Goal: Task Accomplishment & Management: Use online tool/utility

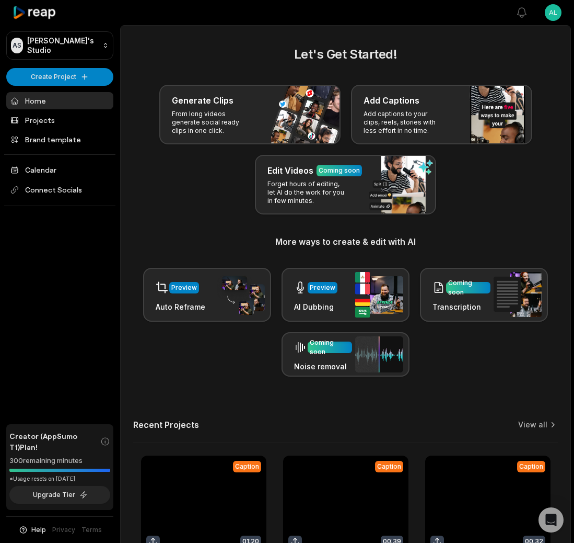
click at [191, 475] on link at bounding box center [203, 523] width 125 height 137
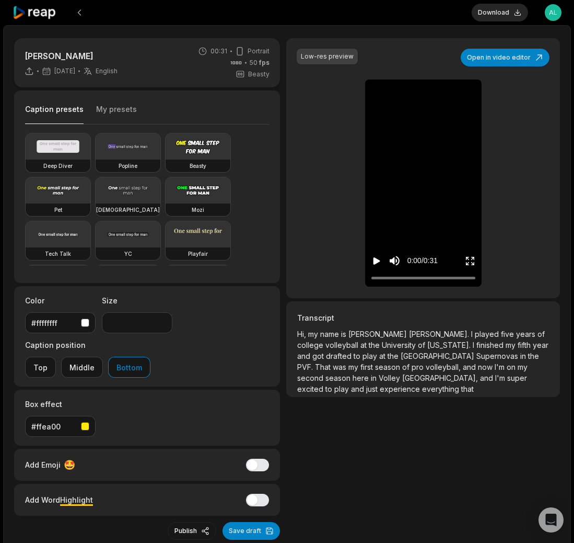
click at [411, 96] on video at bounding box center [423, 87] width 32 height 16
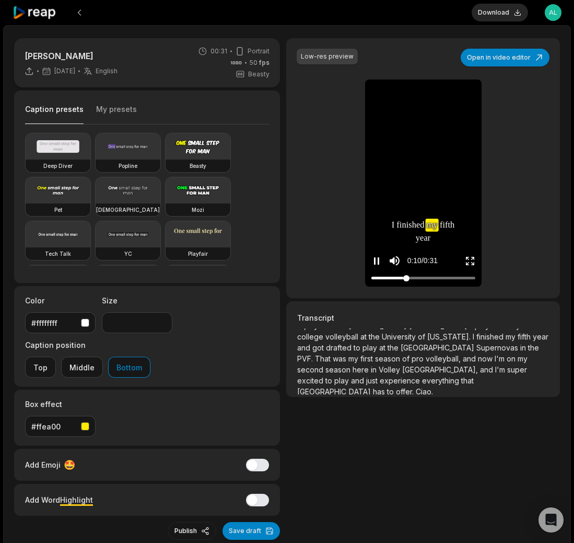
click at [459, 279] on div at bounding box center [424, 277] width 104 height 7
click at [468, 277] on div at bounding box center [424, 277] width 104 height 7
click at [374, 264] on icon "Play video" at bounding box center [377, 261] width 10 height 10
click at [374, 264] on icon "Pause video" at bounding box center [377, 261] width 10 height 10
click at [474, 279] on div at bounding box center [474, 278] width 6 height 6
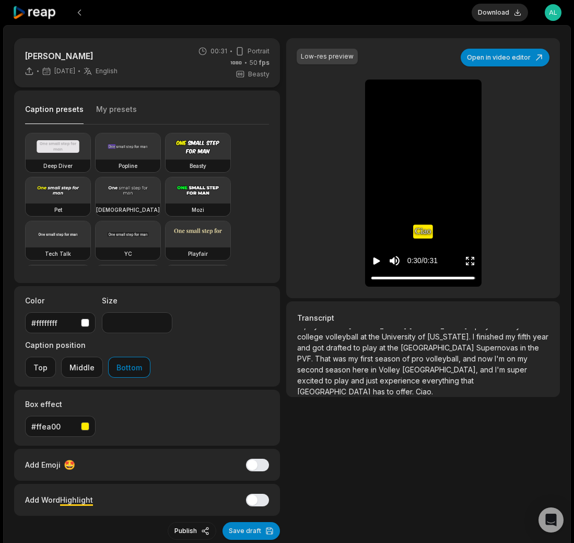
click at [377, 258] on icon "Play video" at bounding box center [377, 261] width 10 height 10
click at [377, 261] on icon "Pause video" at bounding box center [377, 261] width 10 height 10
click at [505, 11] on button "Download" at bounding box center [500, 13] width 56 height 18
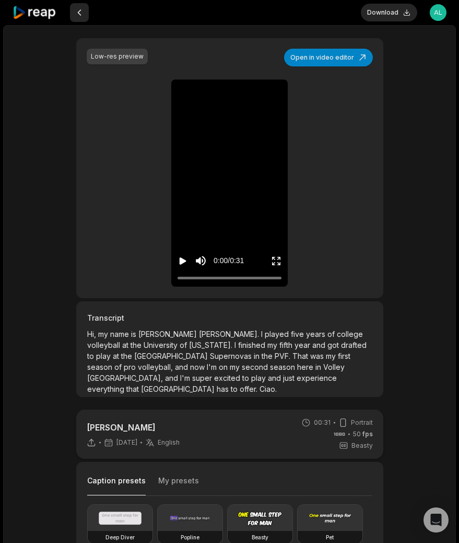
click at [74, 5] on button at bounding box center [79, 12] width 19 height 19
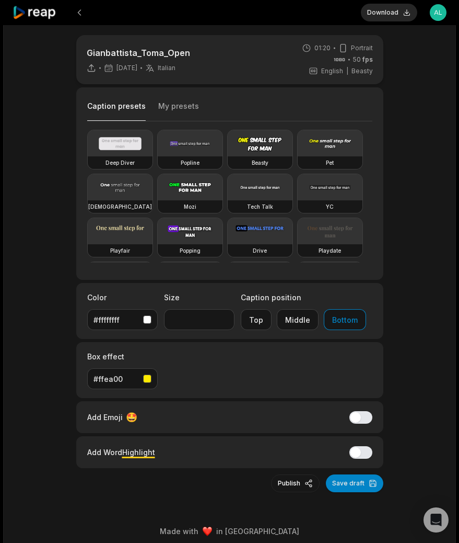
scroll to position [381, 0]
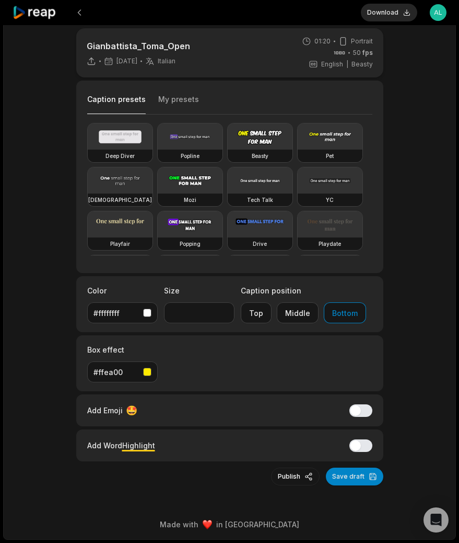
drag, startPoint x: 467, startPoint y: 361, endPoint x: 709, endPoint y: 361, distance: 242.0
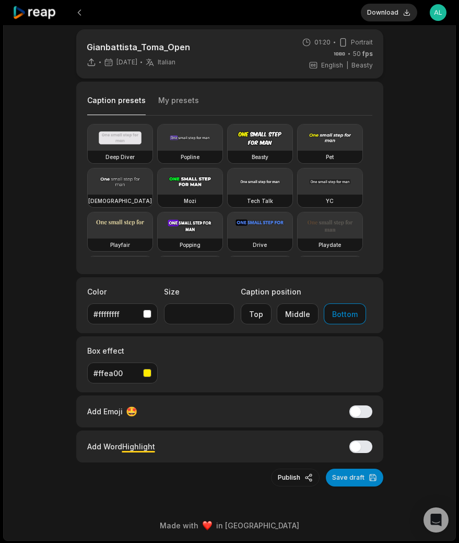
drag, startPoint x: 467, startPoint y: 256, endPoint x: 644, endPoint y: 256, distance: 177.2
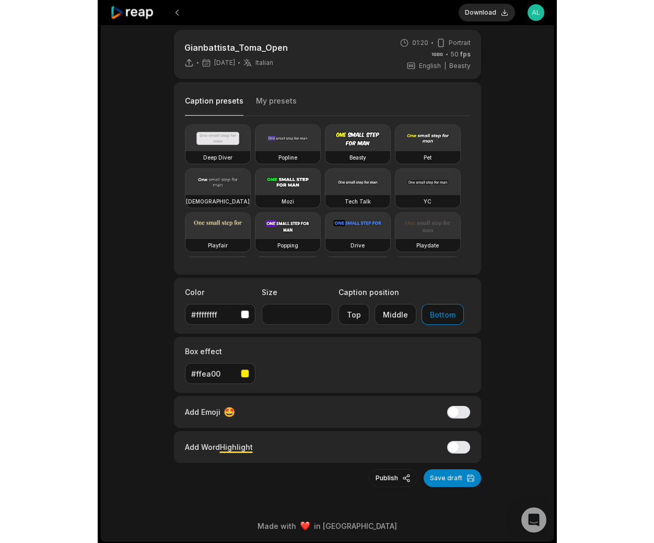
scroll to position [9, 0]
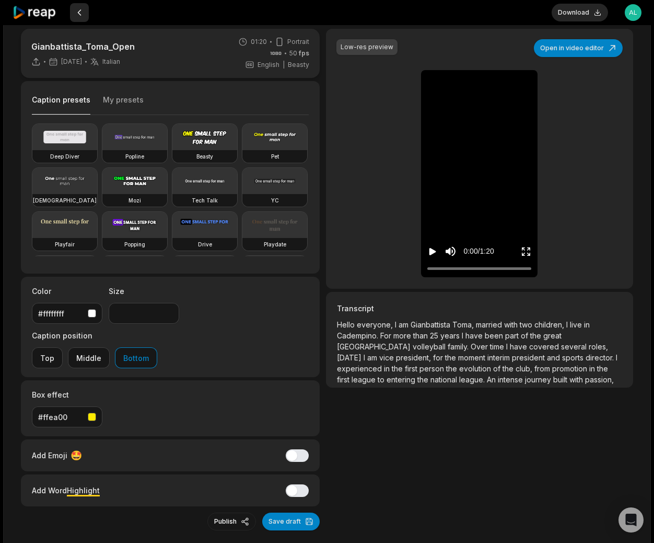
click at [83, 8] on button at bounding box center [79, 12] width 19 height 19
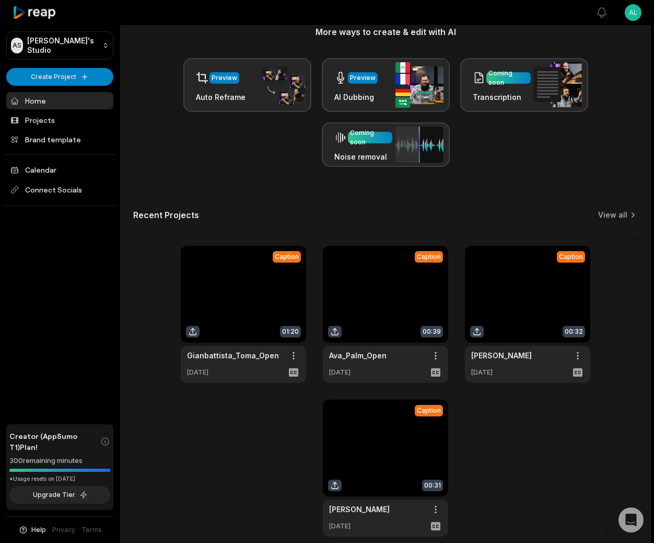
scroll to position [258, 0]
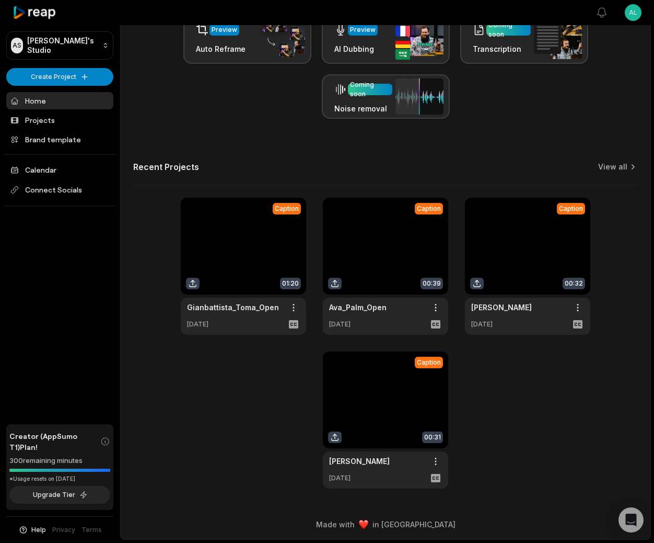
click at [467, 250] on link at bounding box center [527, 266] width 125 height 137
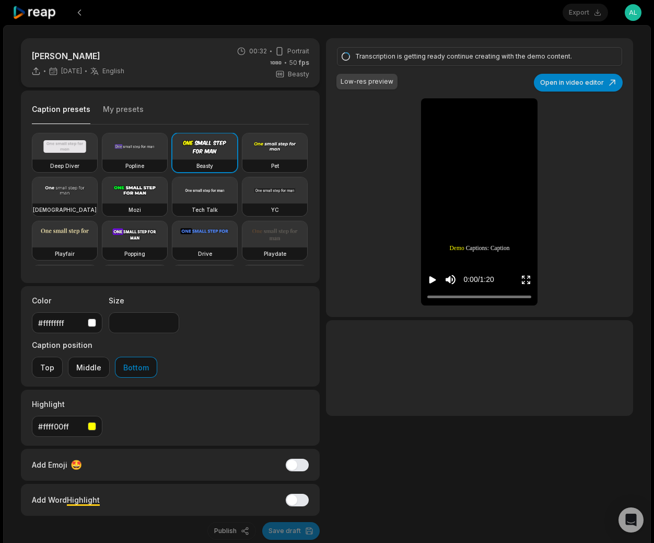
type input "**"
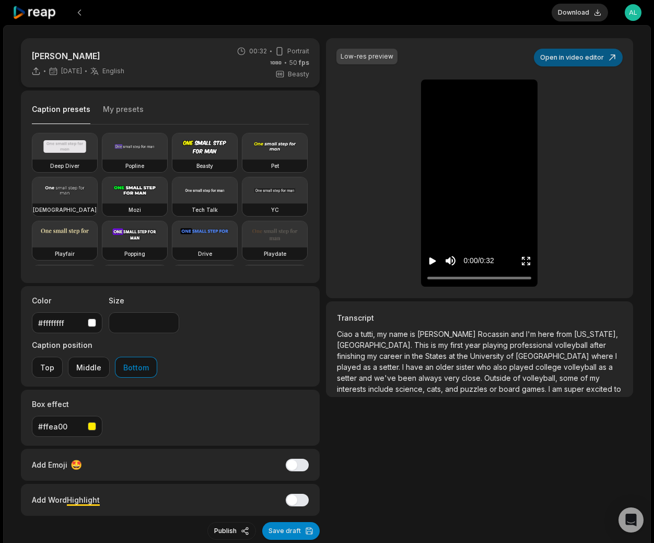
click at [467, 55] on button "Open in video editor" at bounding box center [578, 58] width 89 height 18
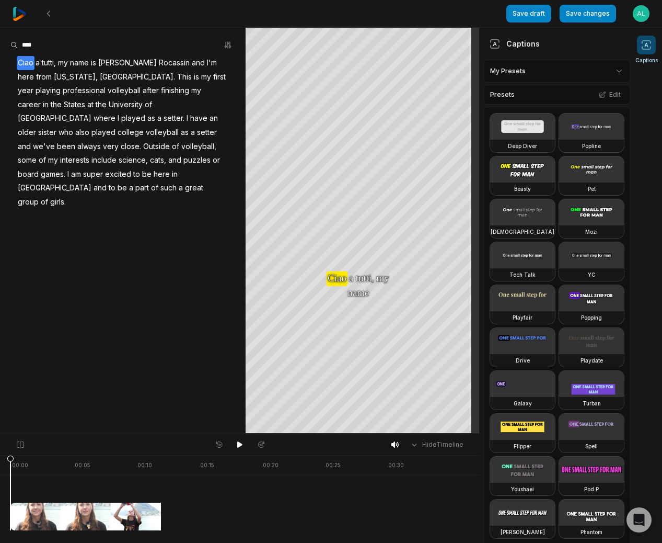
click at [28, 14] on div at bounding box center [260, 13] width 494 height 27
click at [21, 14] on img at bounding box center [20, 14] width 14 height 14
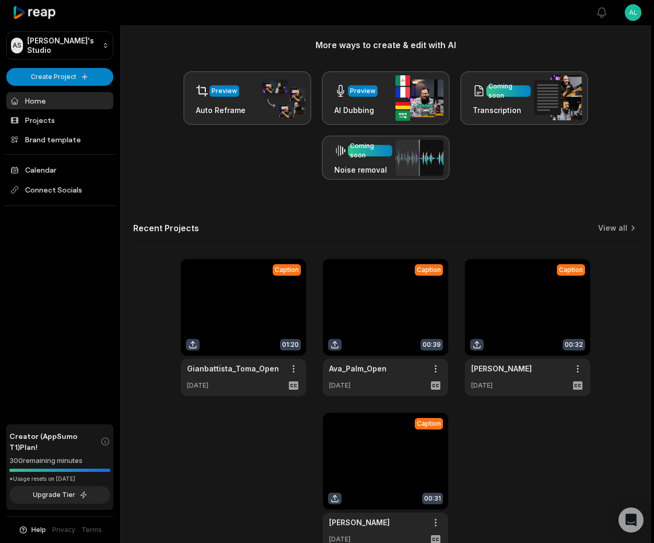
scroll to position [258, 0]
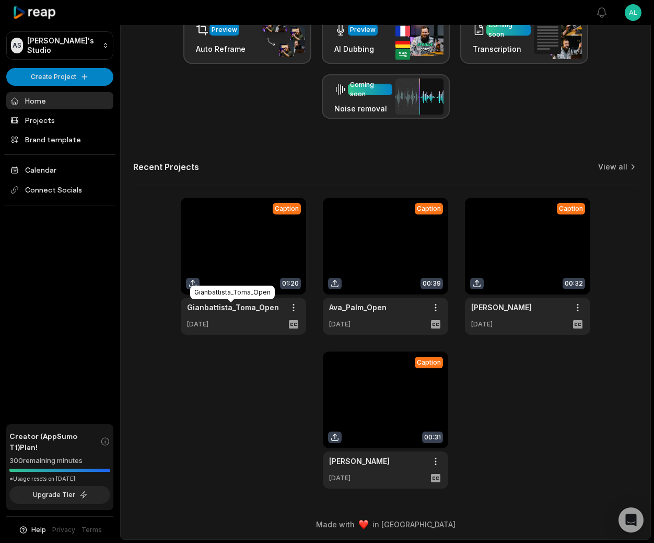
click at [237, 308] on link "Gianbattista_Toma_Open" at bounding box center [233, 307] width 92 height 11
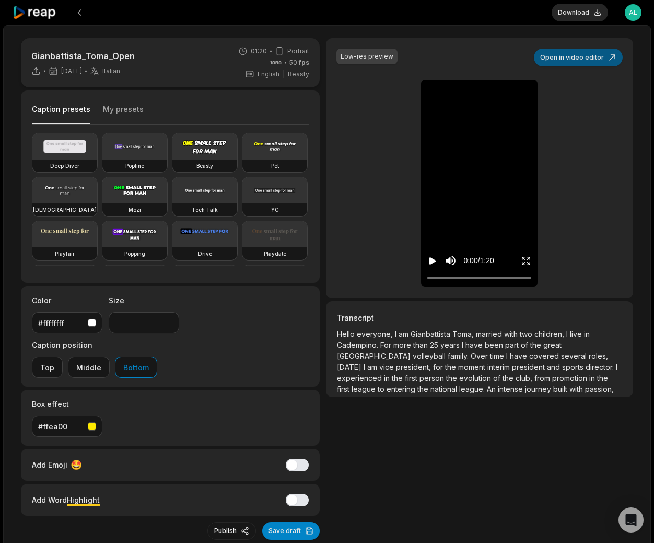
click at [467, 53] on button "Open in video editor" at bounding box center [578, 58] width 89 height 18
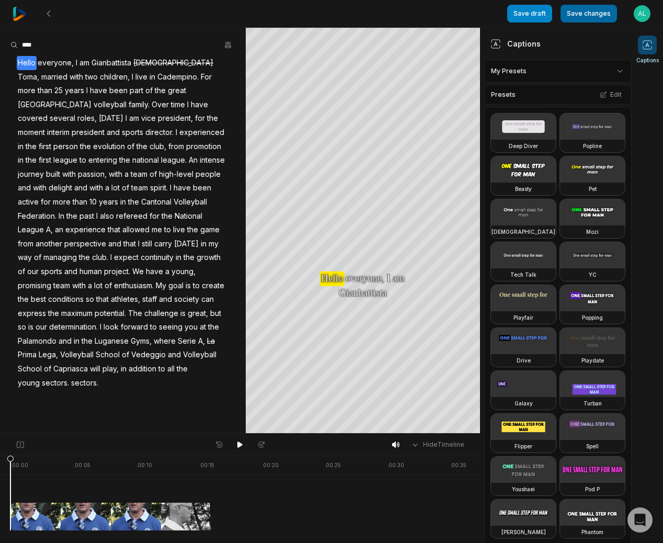
click at [577, 9] on button "Save changes" at bounding box center [588, 14] width 56 height 18
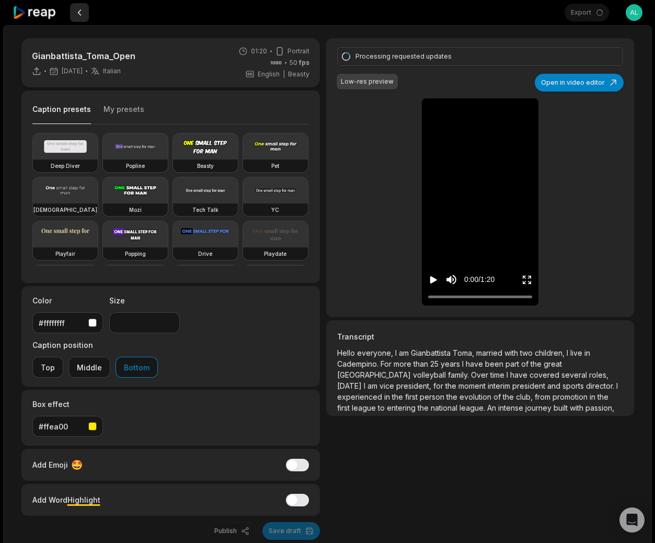
click at [81, 12] on button at bounding box center [79, 12] width 19 height 19
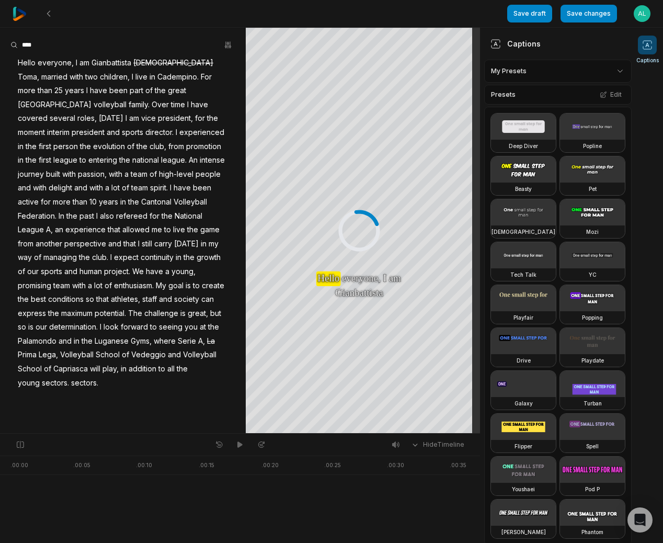
click at [29, 15] on div at bounding box center [260, 13] width 494 height 27
click at [15, 14] on img at bounding box center [20, 14] width 14 height 14
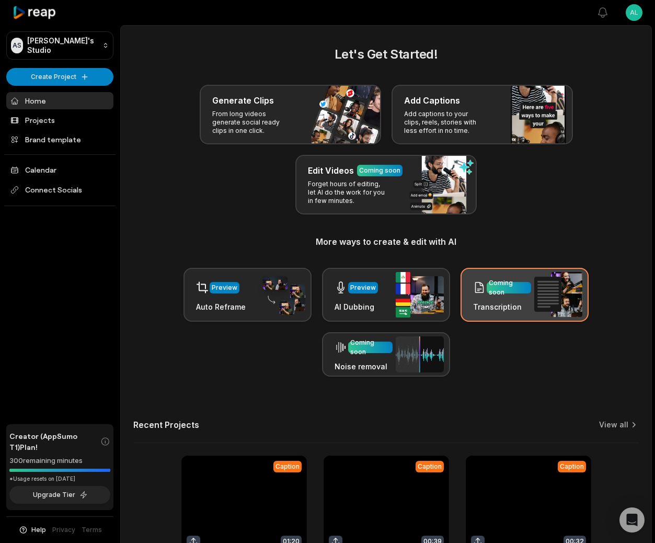
scroll to position [258, 0]
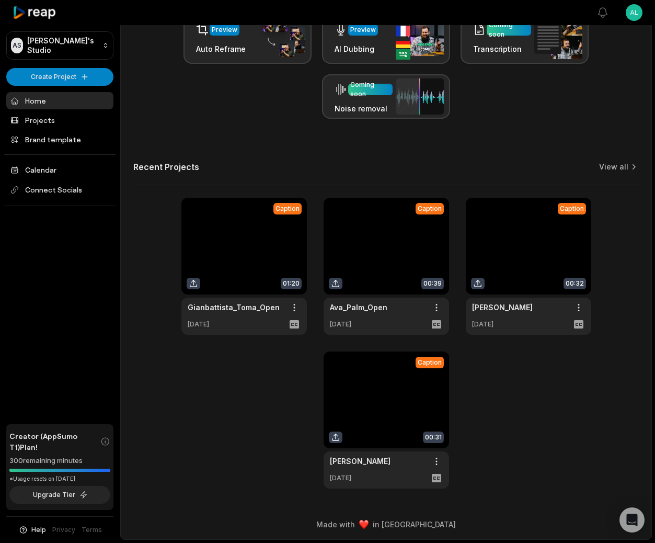
click at [395, 294] on link at bounding box center [386, 266] width 125 height 137
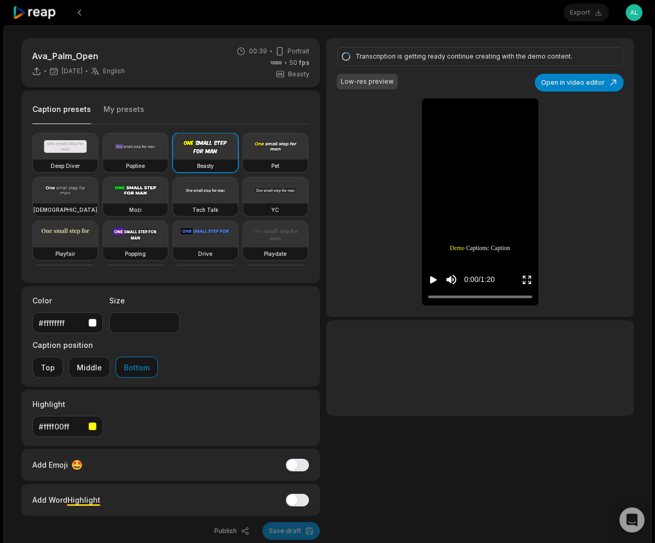
type input "**"
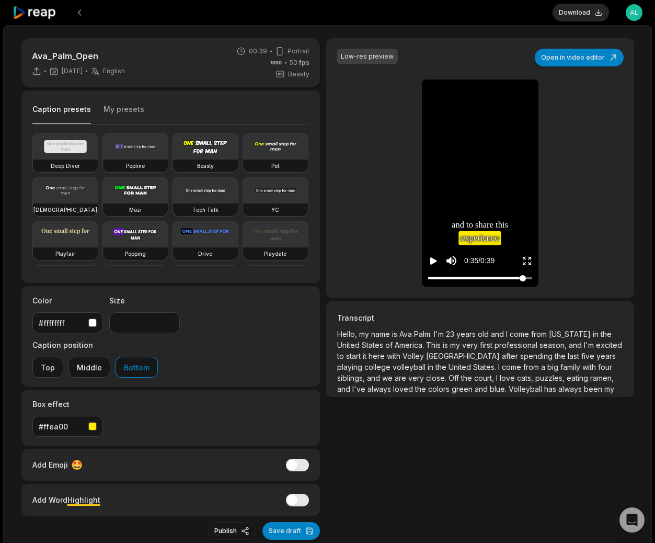
click at [523, 279] on div at bounding box center [480, 277] width 104 height 7
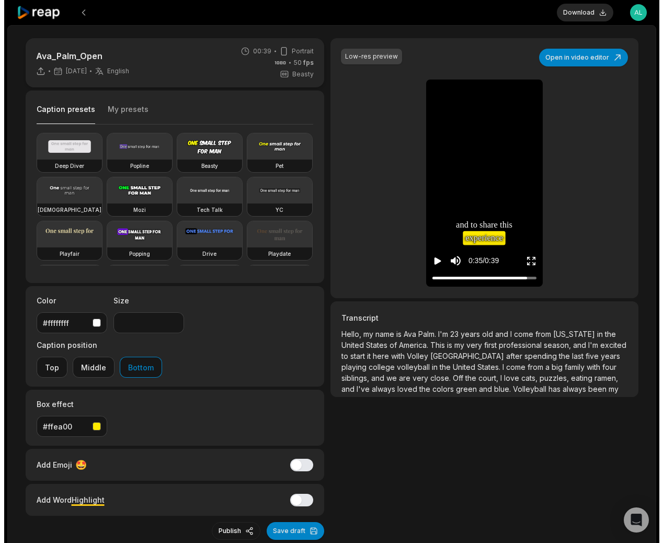
scroll to position [41, 0]
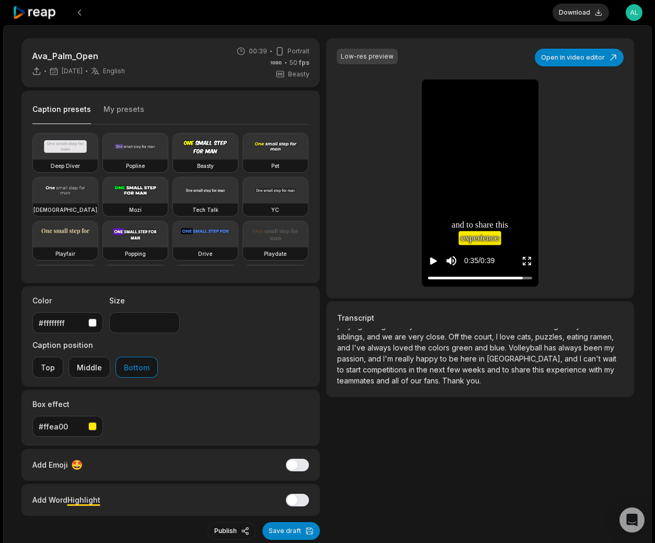
click at [496, 96] on video at bounding box center [480, 87] width 32 height 16
click at [577, 64] on button "Open in video editor" at bounding box center [579, 58] width 89 height 18
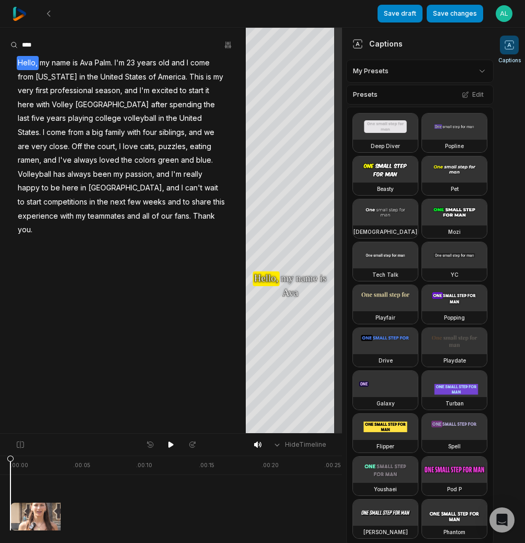
click at [25, 14] on img at bounding box center [20, 14] width 14 height 14
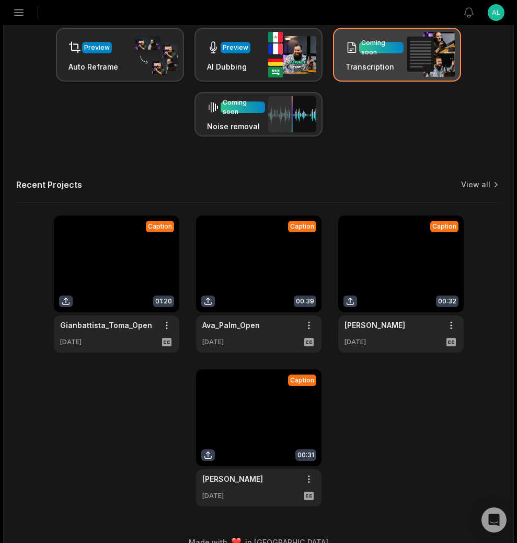
scroll to position [258, 0]
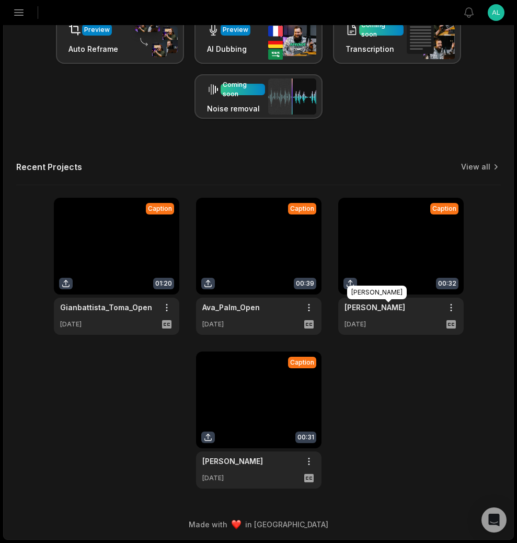
click at [396, 310] on link "[PERSON_NAME]" at bounding box center [374, 307] width 61 height 11
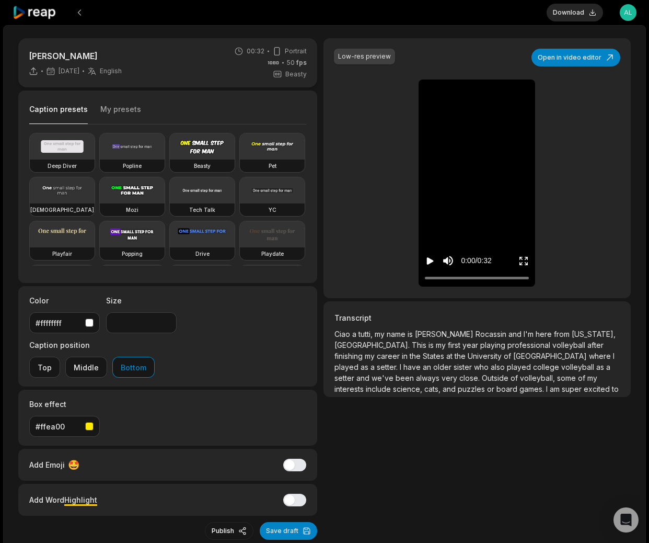
scroll to position [19, 0]
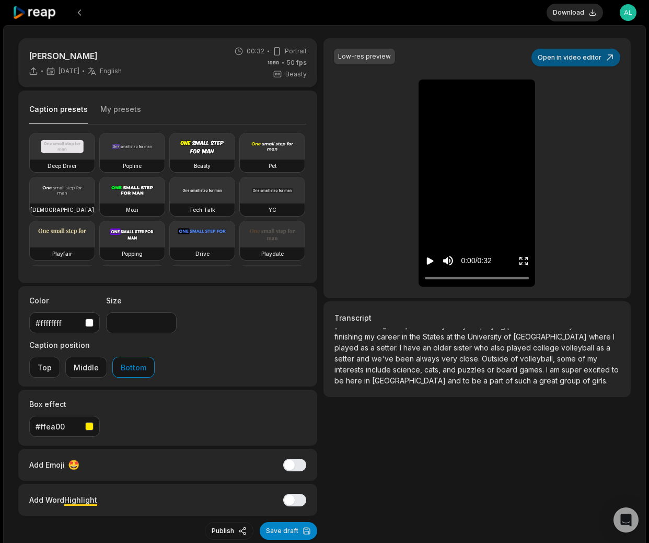
click at [524, 59] on button "Open in video editor" at bounding box center [576, 58] width 89 height 18
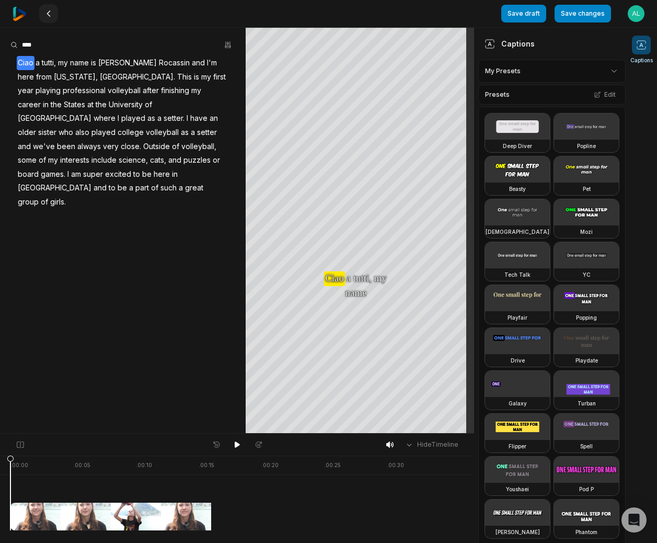
click at [52, 16] on icon at bounding box center [48, 13] width 8 height 8
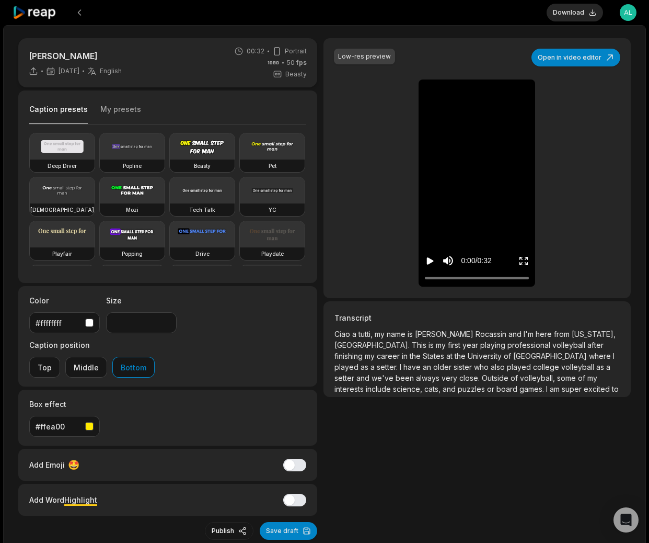
click at [16, 5] on div at bounding box center [35, 12] width 45 height 25
click at [32, 9] on icon at bounding box center [35, 13] width 44 height 14
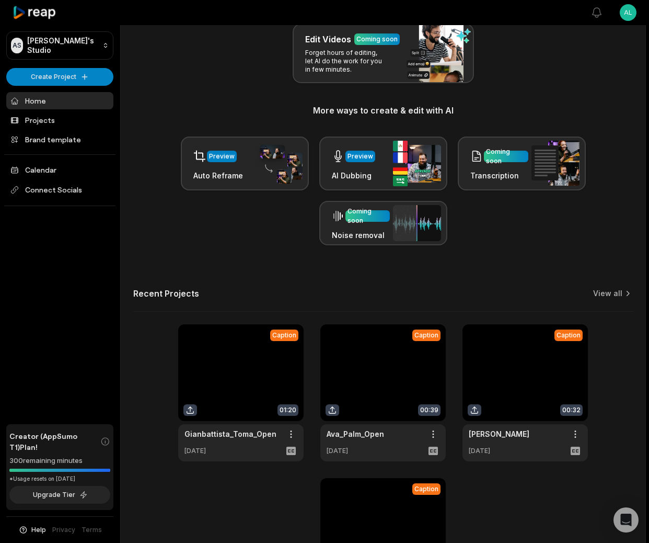
scroll to position [258, 0]
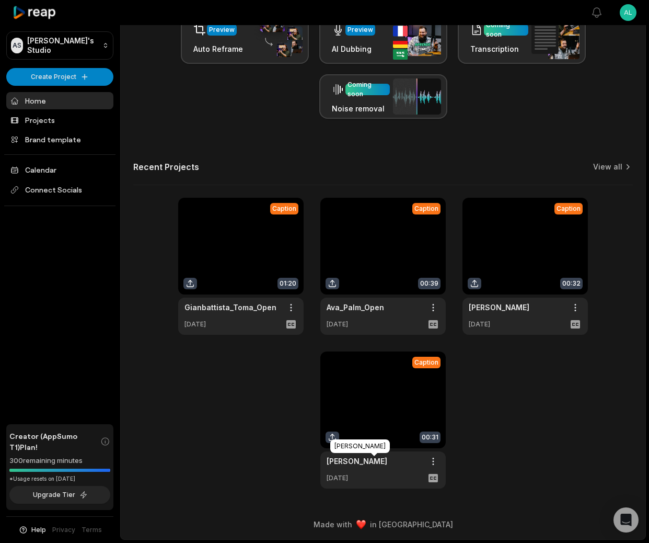
click at [377, 457] on link "[PERSON_NAME]" at bounding box center [357, 460] width 61 height 11
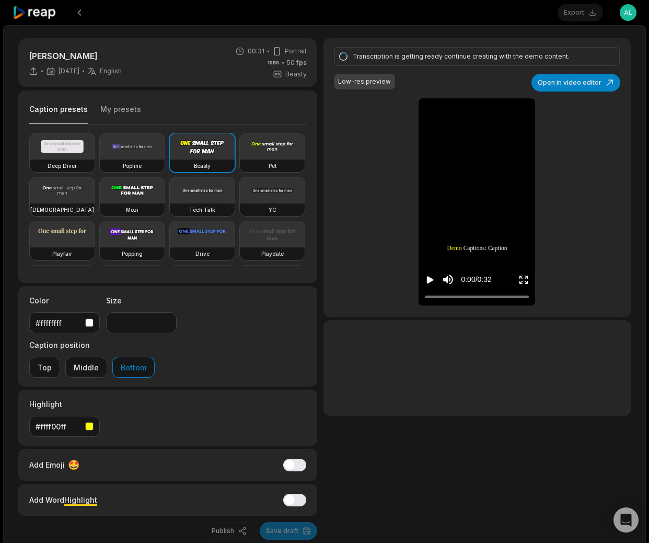
type input "**"
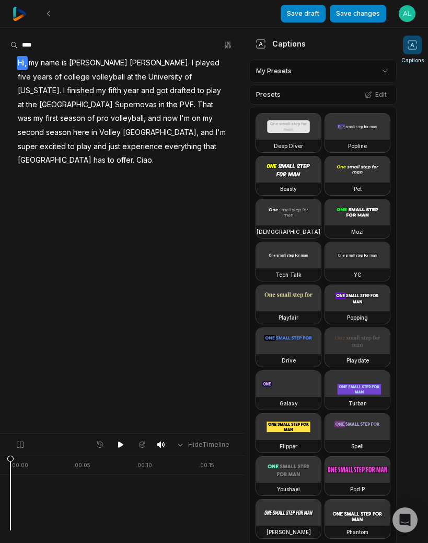
click at [428, 305] on div "Captions" at bounding box center [412, 284] width 31 height 515
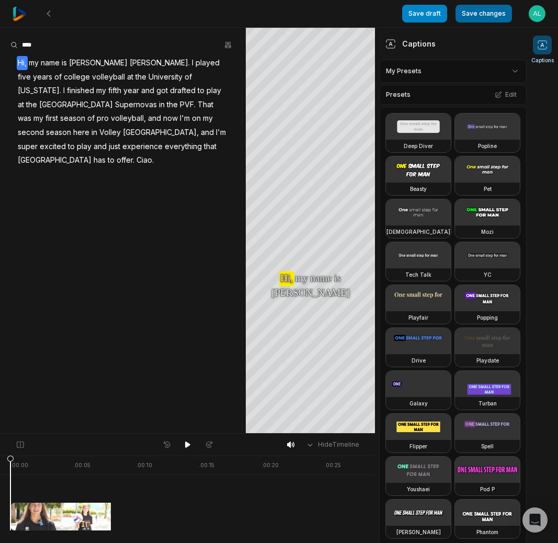
click at [428, 15] on button "Save changes" at bounding box center [483, 14] width 56 height 18
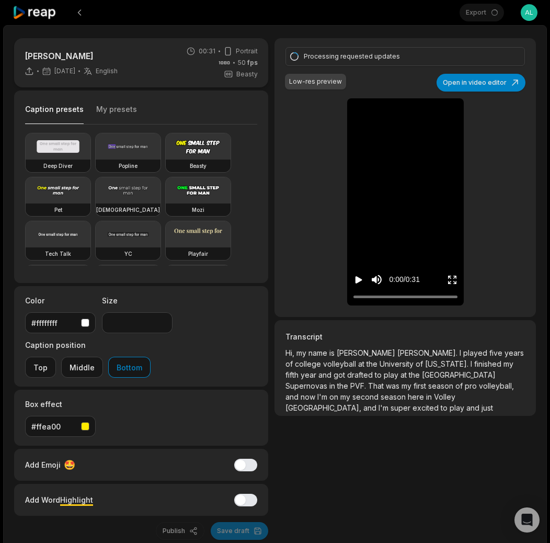
click at [39, 13] on icon at bounding box center [35, 13] width 44 height 14
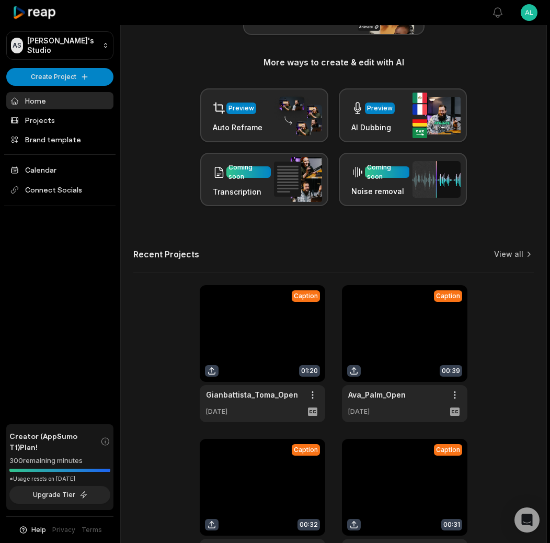
scroll to position [267, 0]
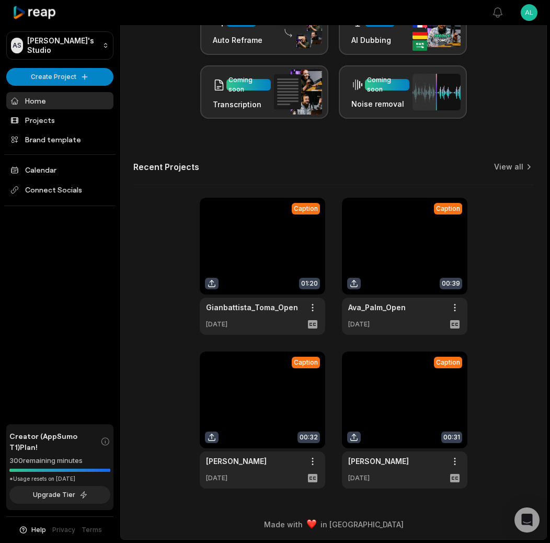
click at [278, 276] on link at bounding box center [262, 266] width 125 height 137
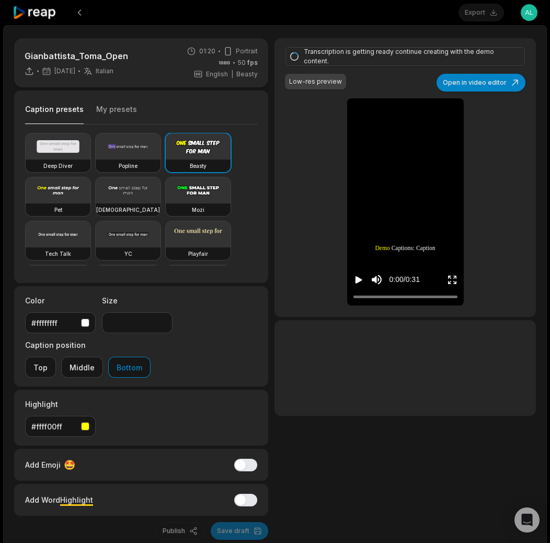
type input "**"
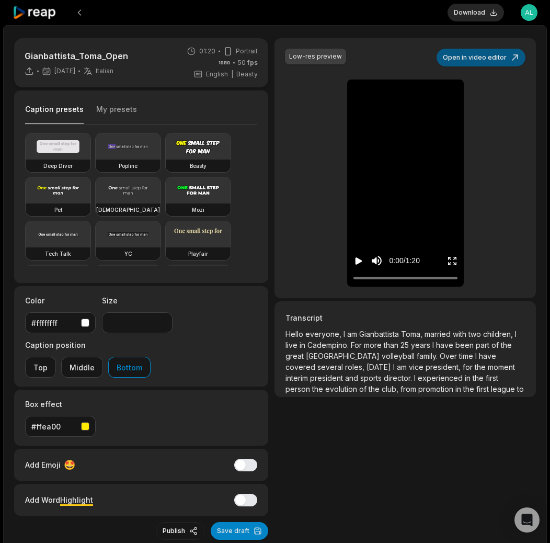
click at [428, 62] on button "Open in video editor" at bounding box center [480, 58] width 89 height 18
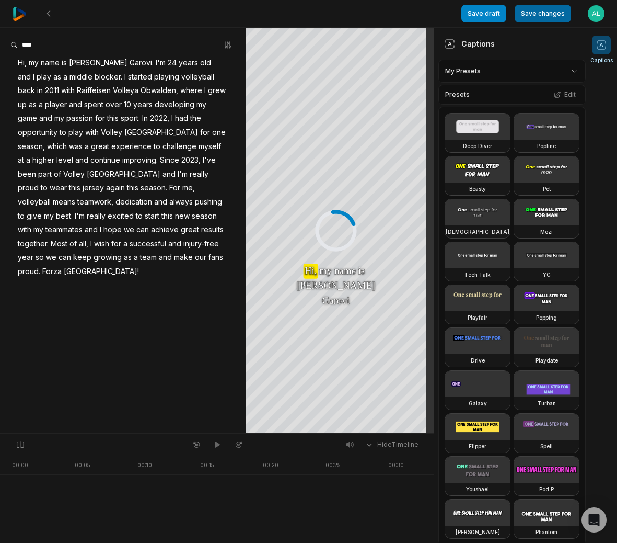
click at [545, 15] on button "Save changes" at bounding box center [543, 14] width 56 height 18
